Goal: Transaction & Acquisition: Download file/media

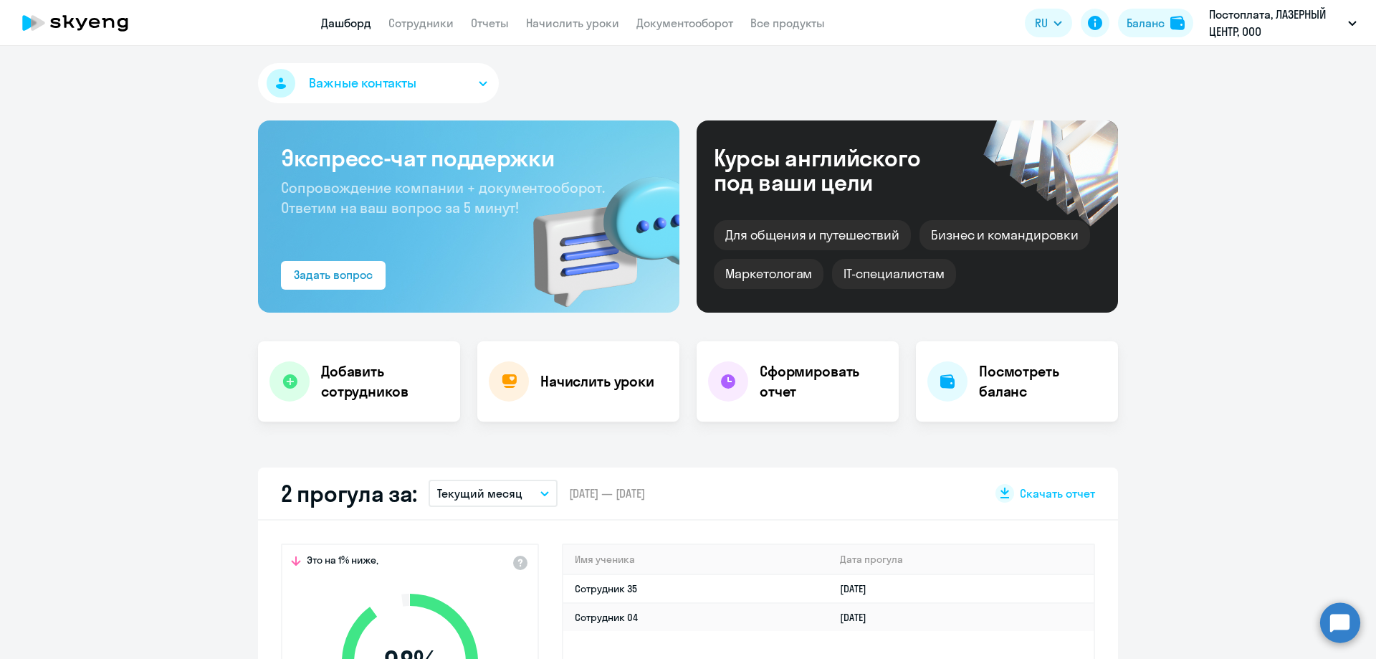
click at [566, 27] on link "Начислить уроки" at bounding box center [572, 23] width 93 height 14
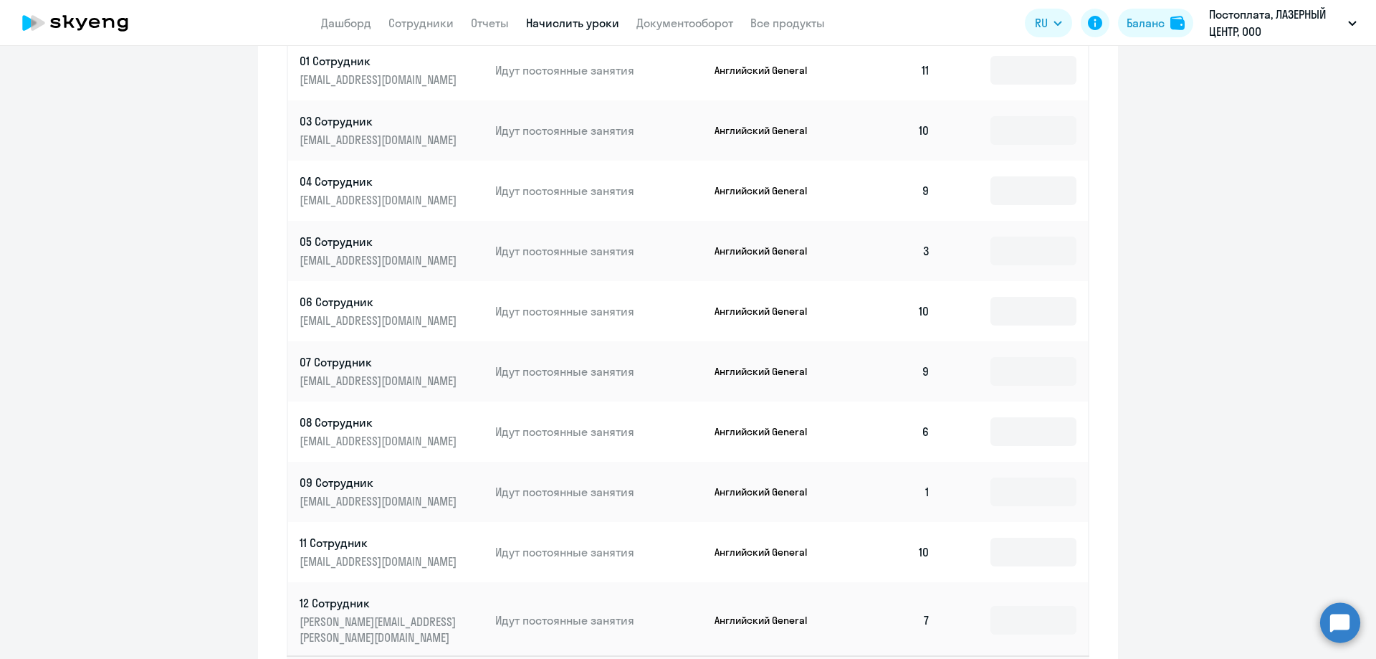
scroll to position [700, 0]
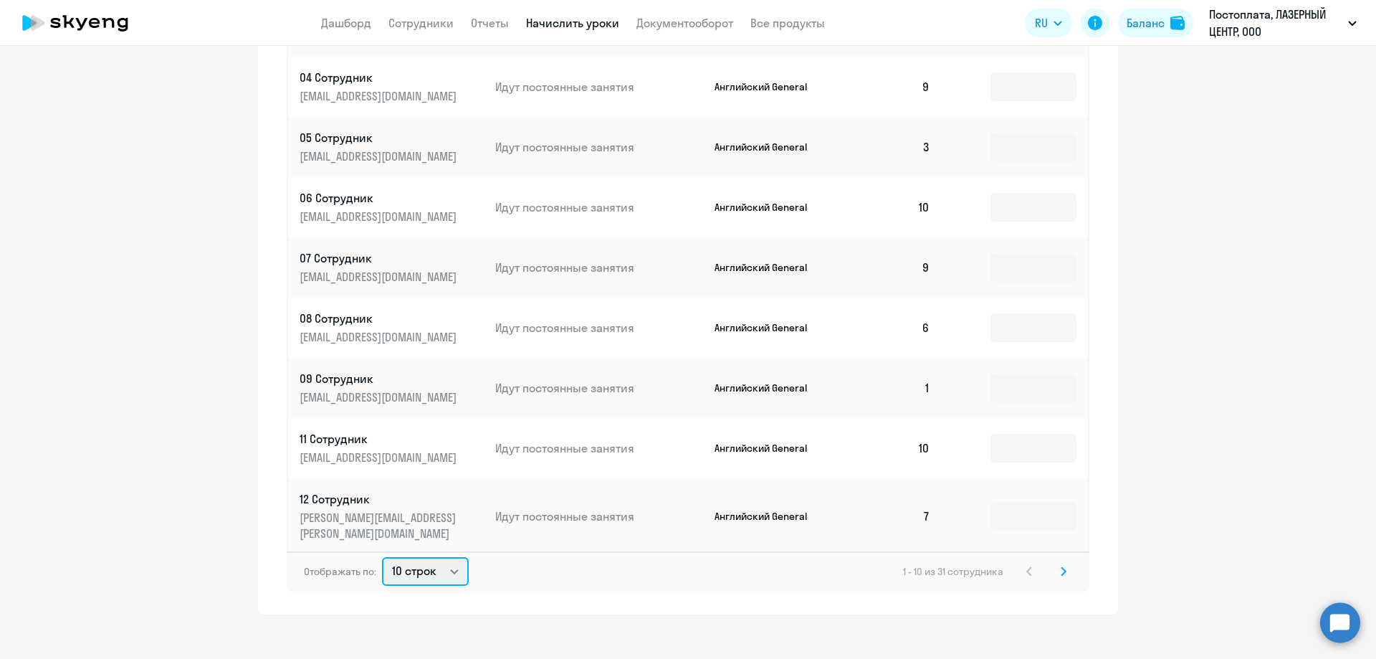
click at [436, 560] on select "10 строк 30 строк 50 строк" at bounding box center [425, 571] width 87 height 29
select select "50"
click at [382, 557] on select "10 строк 30 строк 50 строк" at bounding box center [425, 571] width 87 height 29
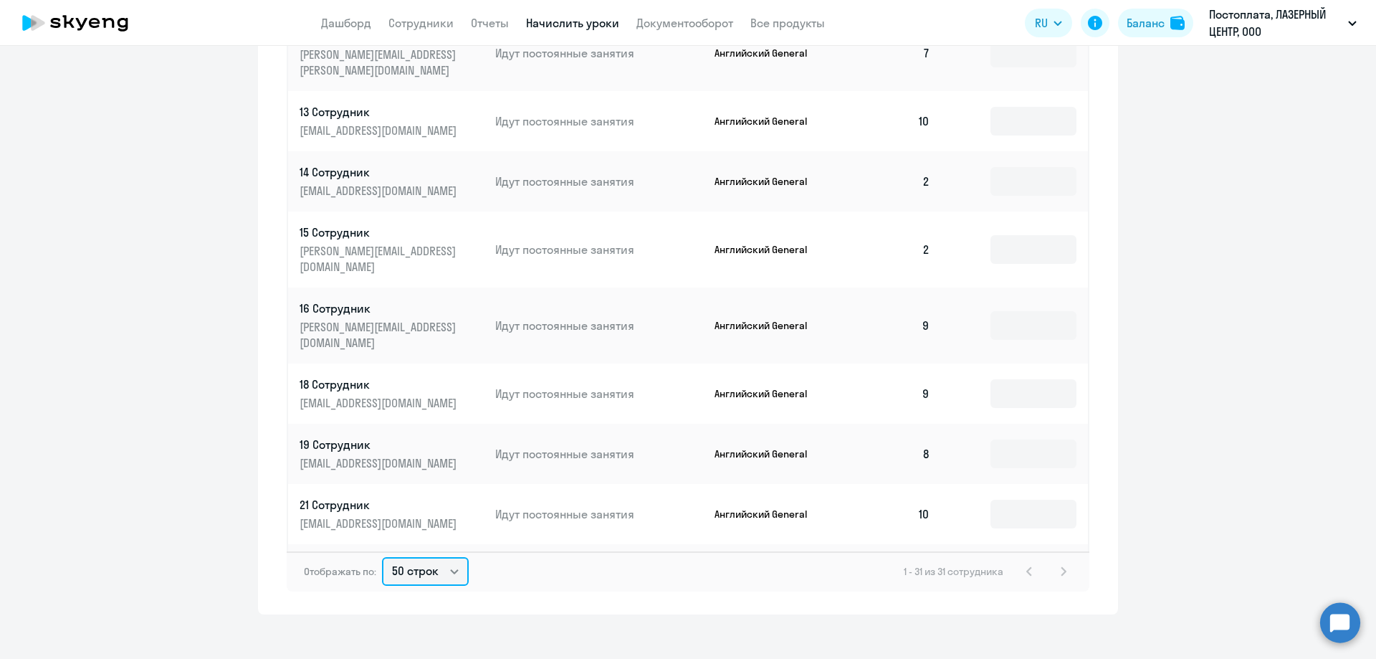
scroll to position [391, 0]
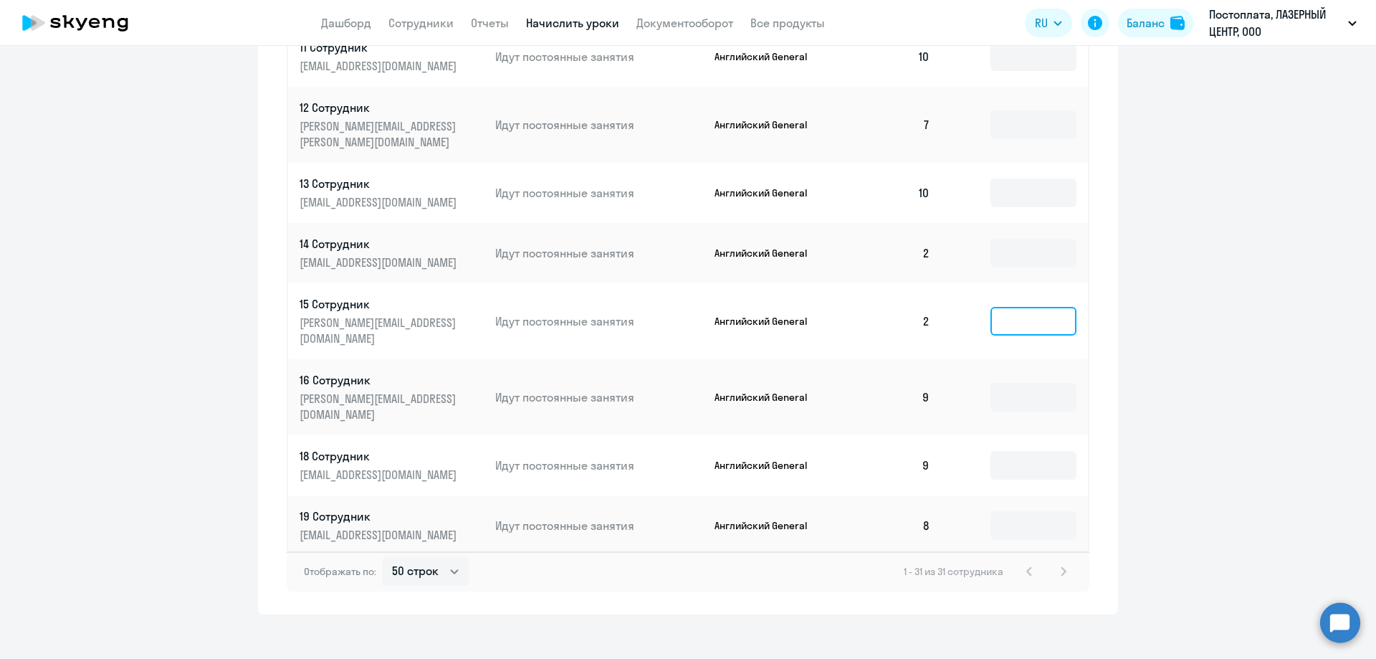
click at [1004, 307] on input at bounding box center [1033, 321] width 86 height 29
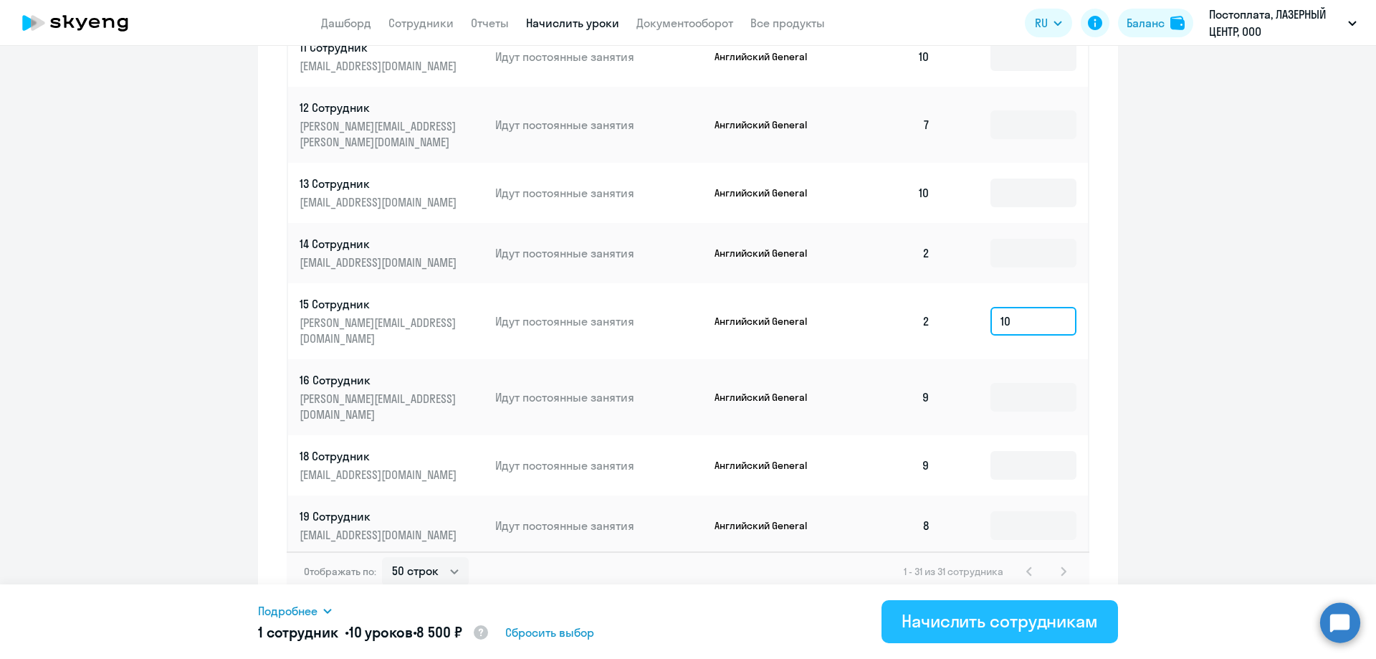
type input "10"
click at [959, 619] on div "Начислить сотрудникам" at bounding box center [1000, 620] width 196 height 23
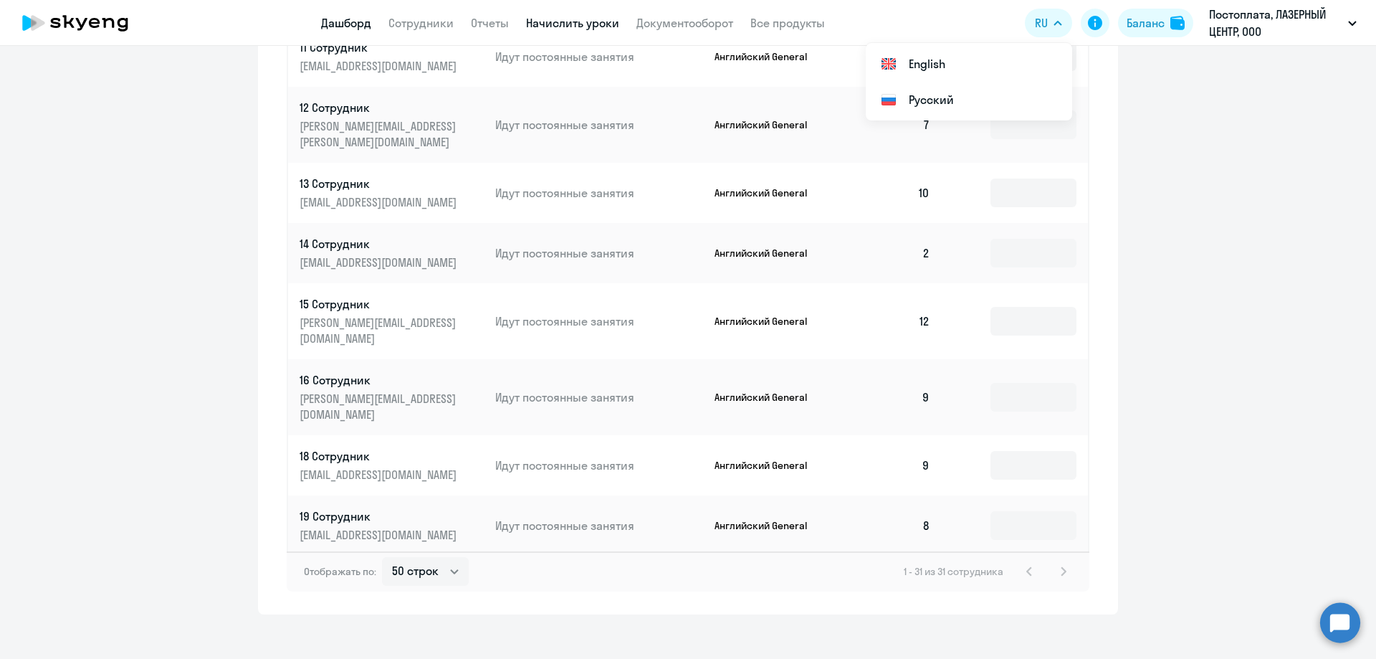
click at [361, 20] on link "Дашборд" at bounding box center [346, 23] width 50 height 14
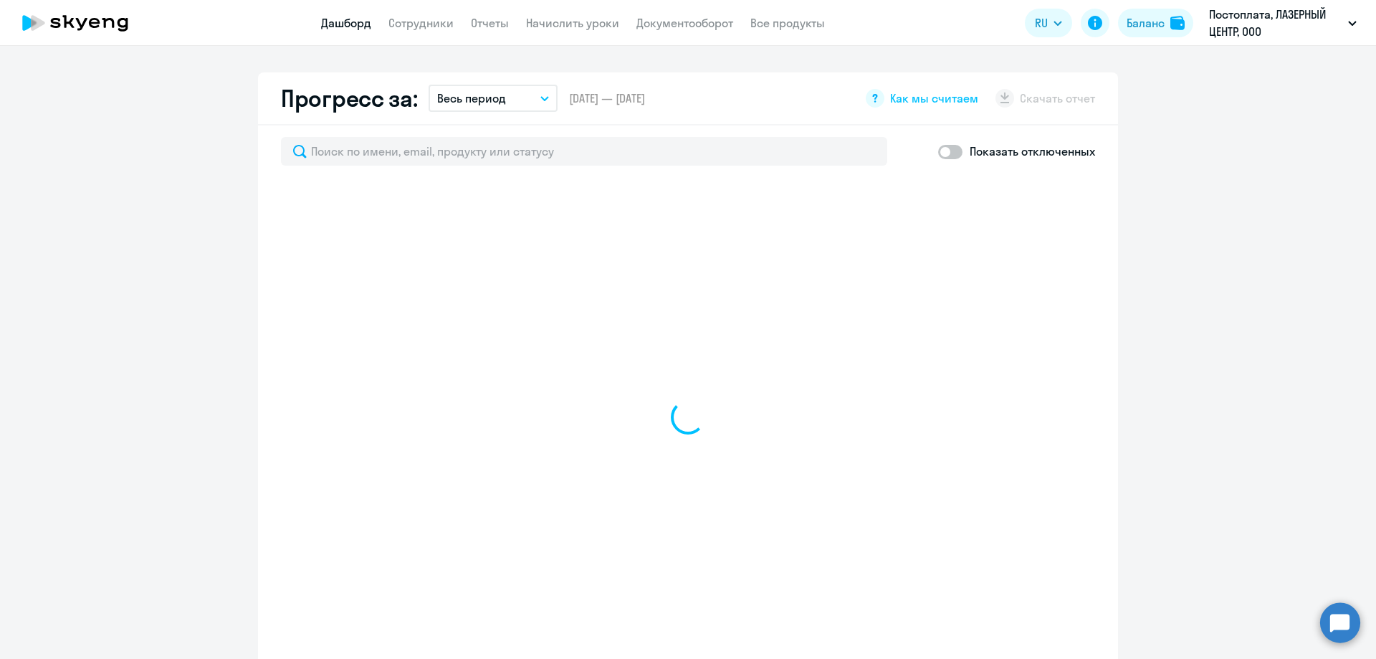
select select "30"
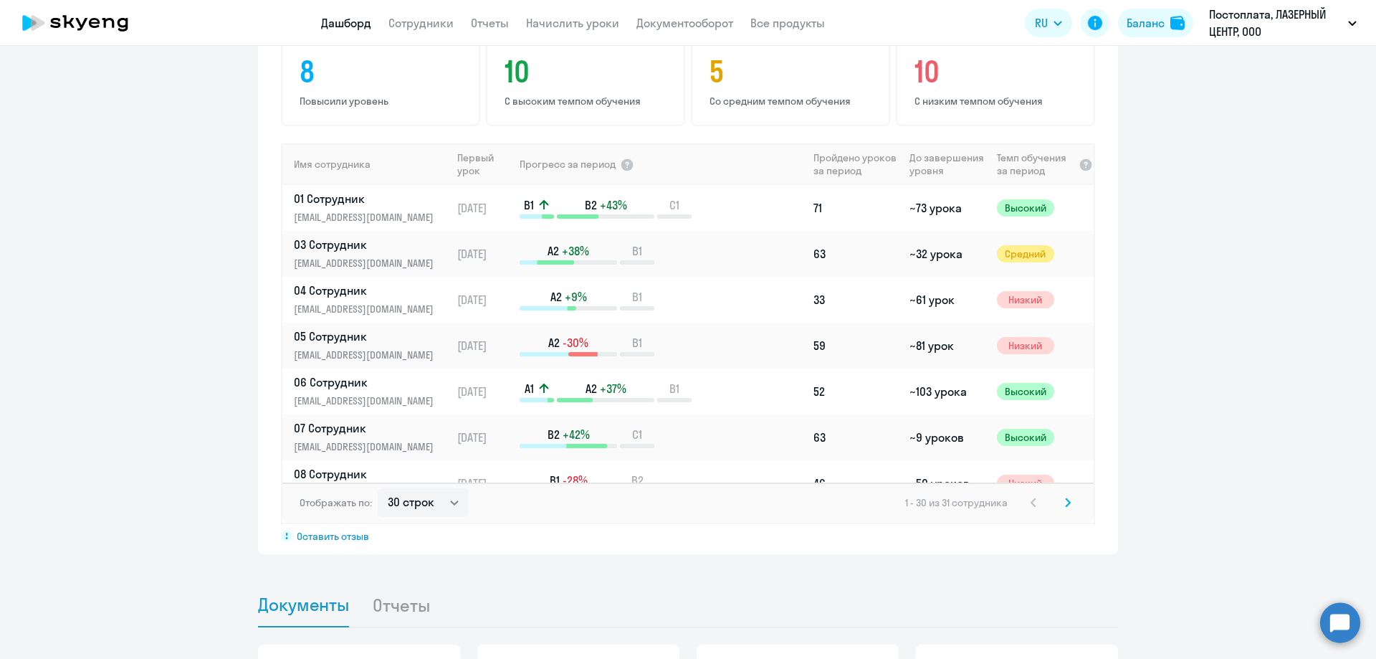
scroll to position [1160, 0]
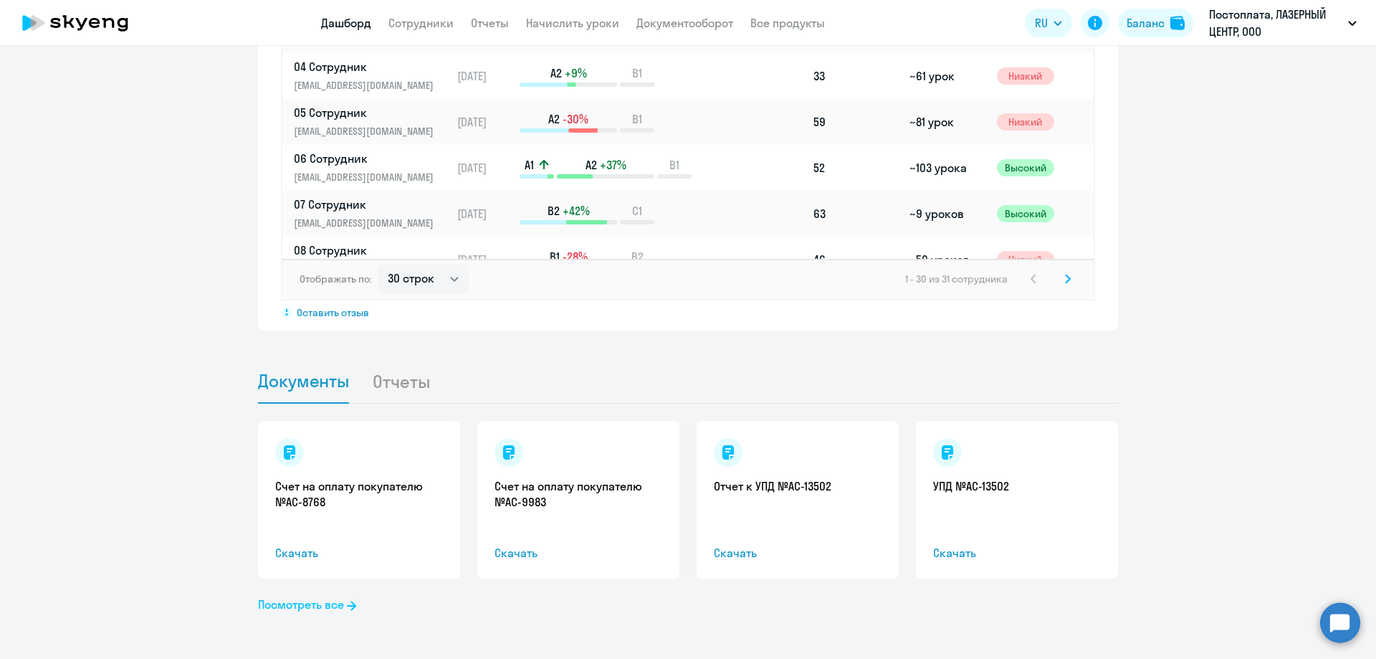
click at [292, 601] on link "Посмотреть все" at bounding box center [307, 604] width 98 height 17
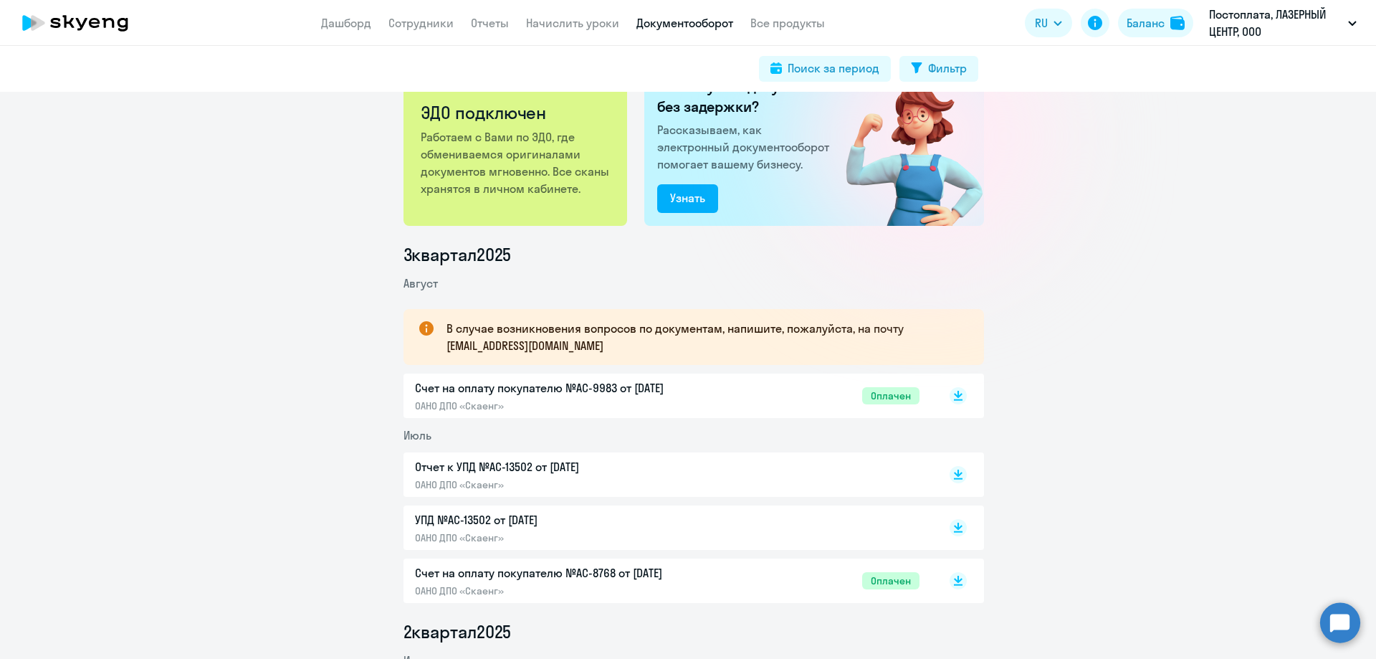
scroll to position [72, 0]
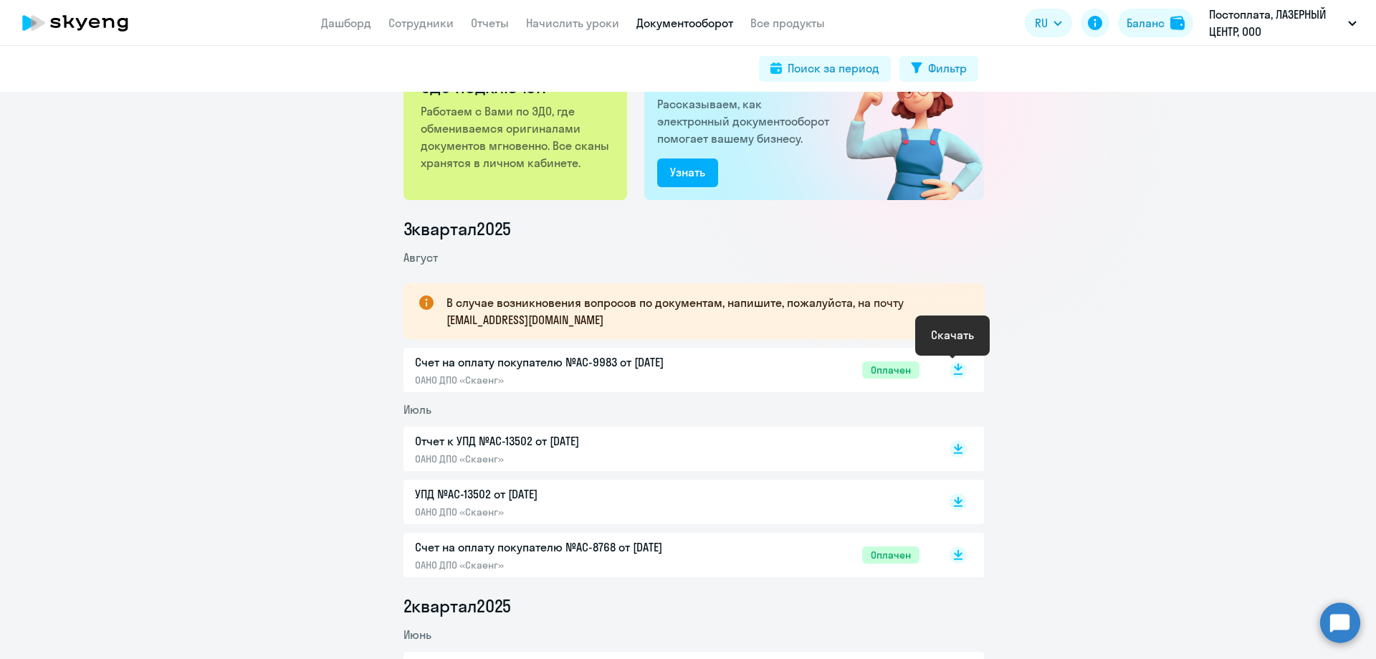
click at [950, 370] on rect at bounding box center [958, 369] width 17 height 17
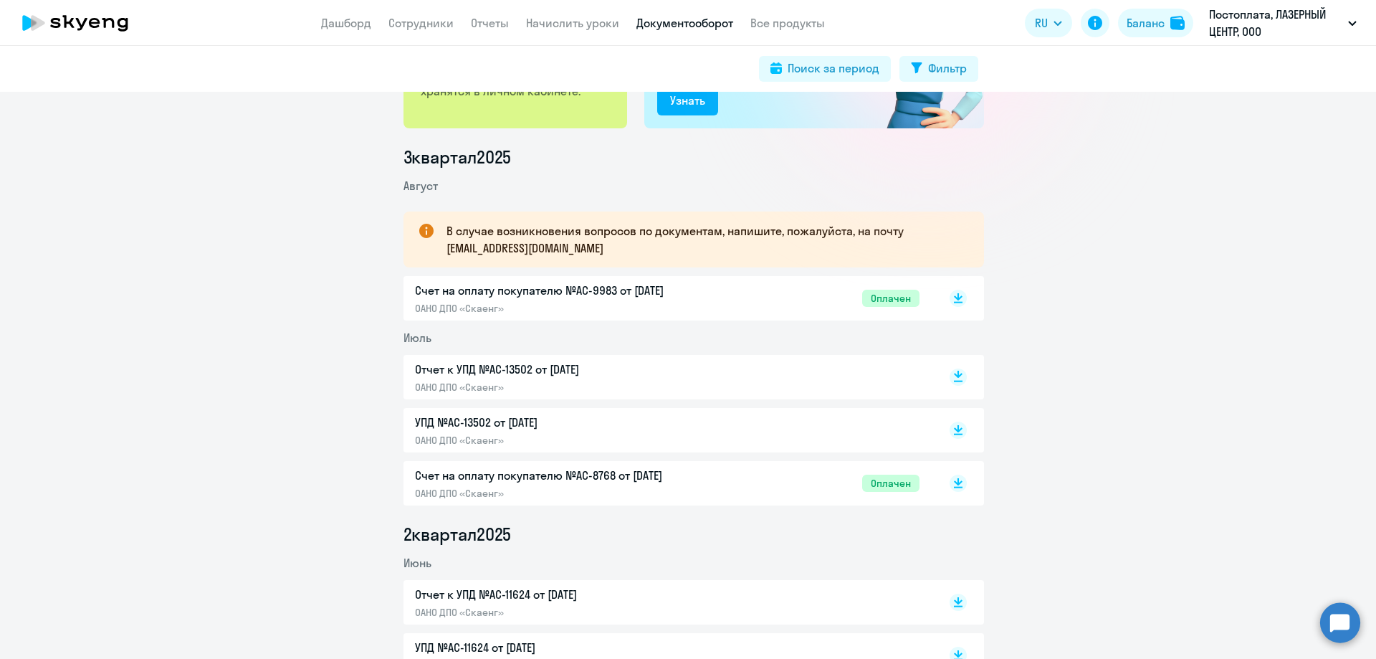
click at [958, 376] on rect at bounding box center [958, 376] width 17 height 17
click at [950, 431] on rect at bounding box center [958, 429] width 17 height 17
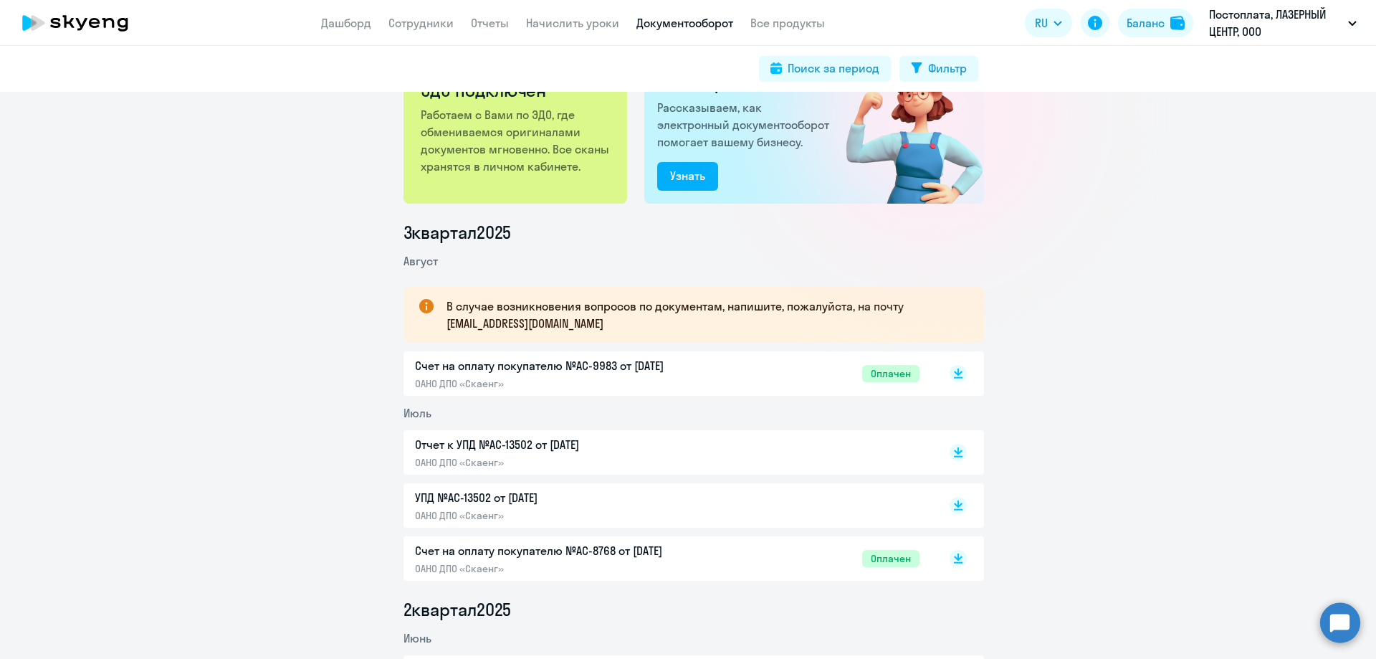
scroll to position [0, 0]
